Goal: Task Accomplishment & Management: Manage account settings

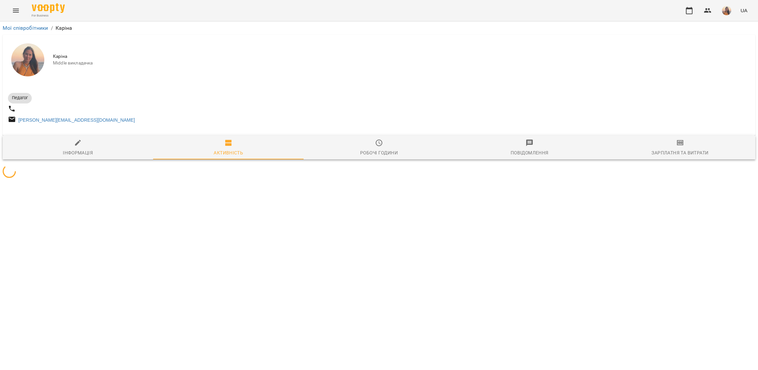
click at [16, 10] on icon "Menu" at bounding box center [16, 11] width 6 height 4
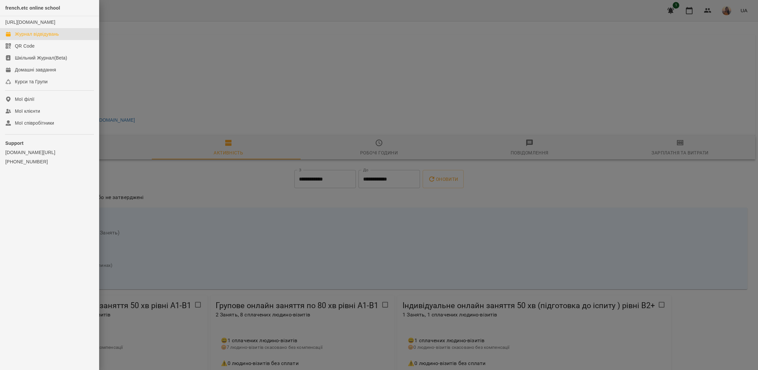
click at [31, 40] on link "Журнал відвідувань" at bounding box center [49, 34] width 99 height 12
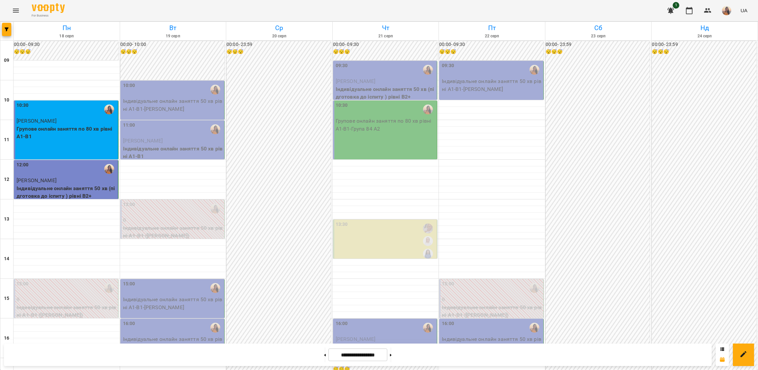
scroll to position [256, 0]
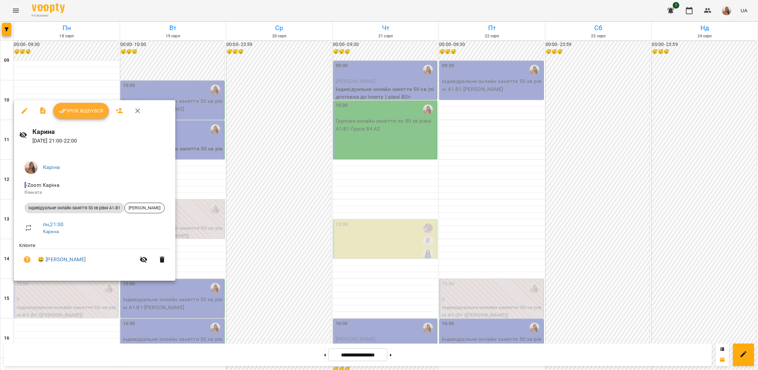
click at [90, 113] on span "Урок відбувся" at bounding box center [81, 111] width 45 height 8
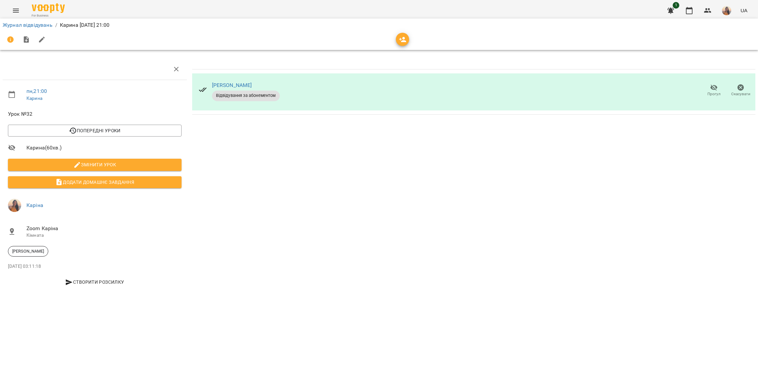
click at [18, 13] on icon "Menu" at bounding box center [16, 11] width 8 height 8
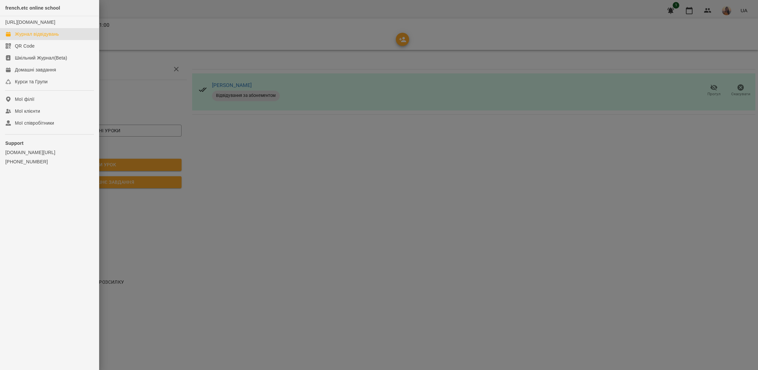
click at [28, 37] on div "Журнал відвідувань" at bounding box center [37, 34] width 44 height 7
